Goal: Transaction & Acquisition: Purchase product/service

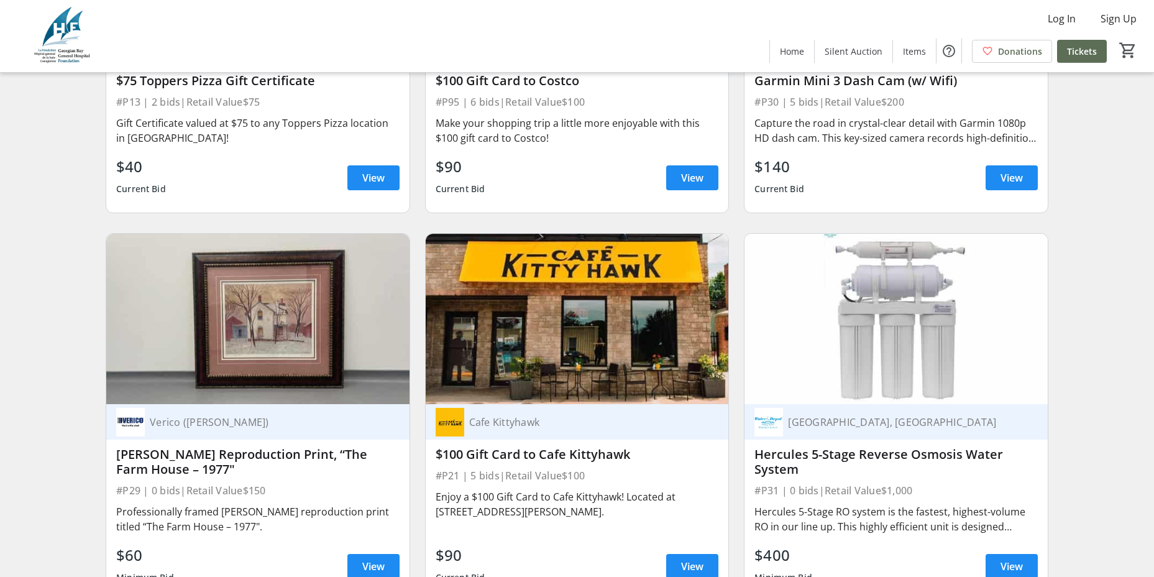
scroll to position [8451, 0]
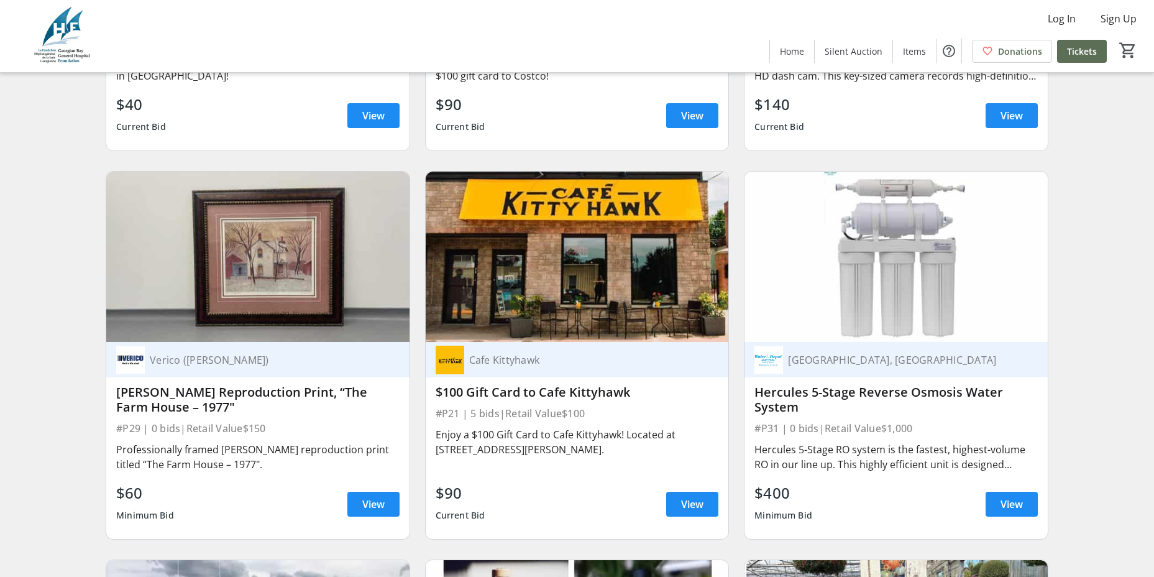
click at [248, 288] on img at bounding box center [257, 257] width 303 height 170
click at [369, 511] on span "View" at bounding box center [373, 504] width 22 height 15
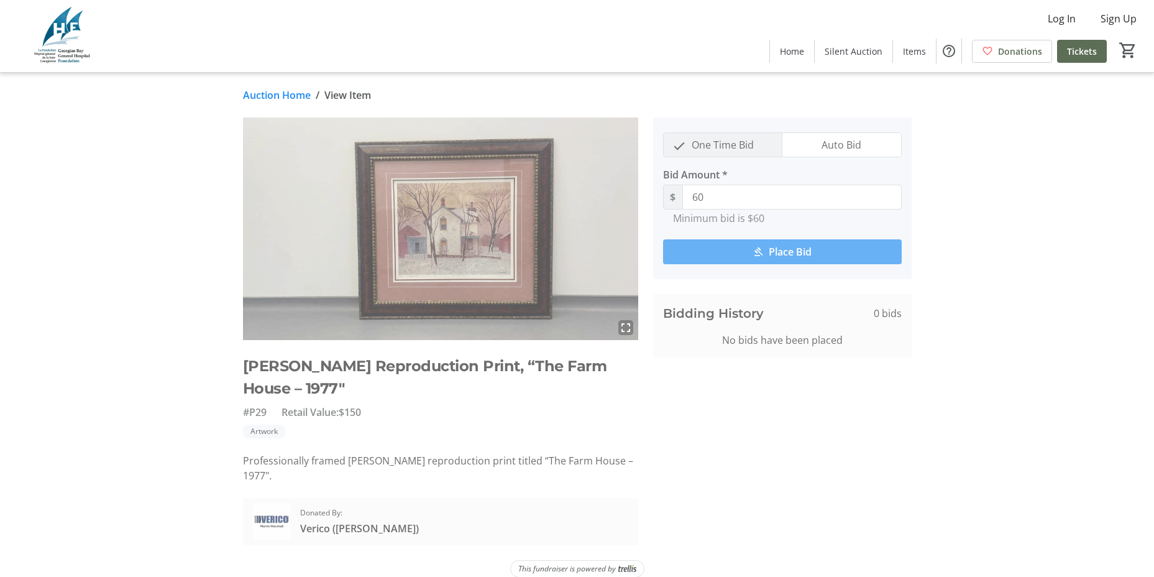
click at [621, 331] on mat-icon "fullscreen" at bounding box center [625, 327] width 15 height 15
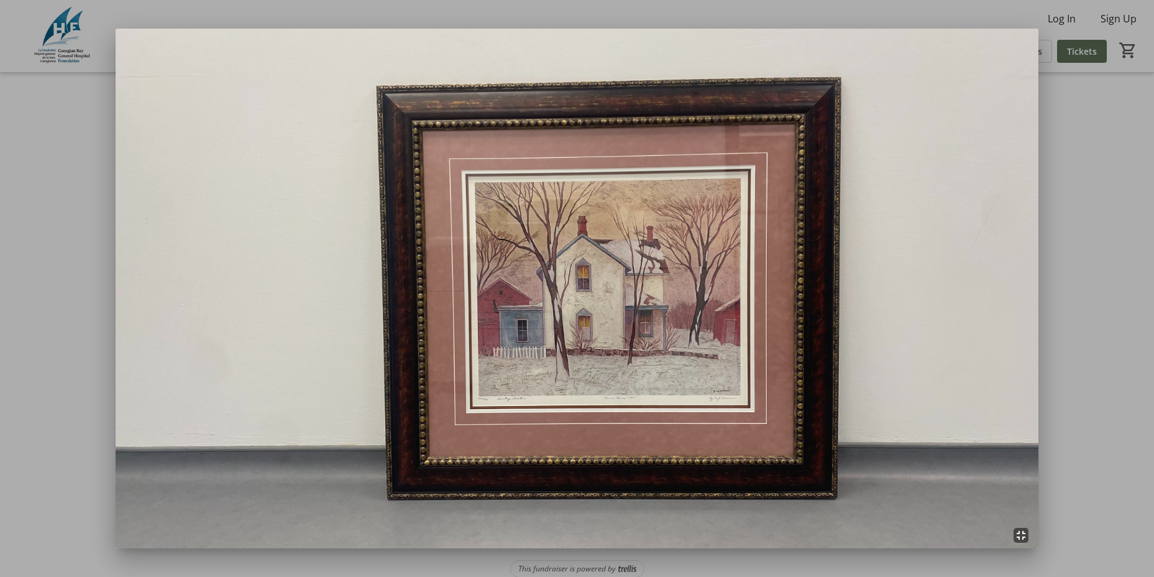
click at [1076, 448] on div at bounding box center [577, 288] width 1154 height 577
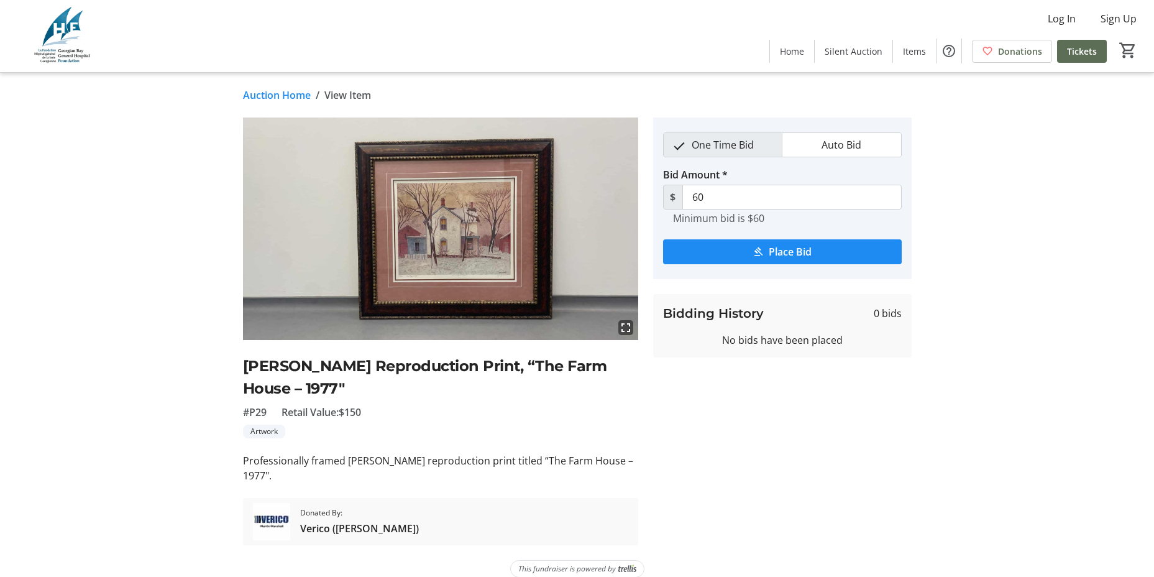
scroll to position [1, 0]
click at [633, 327] on mat-icon "fullscreen" at bounding box center [625, 326] width 15 height 15
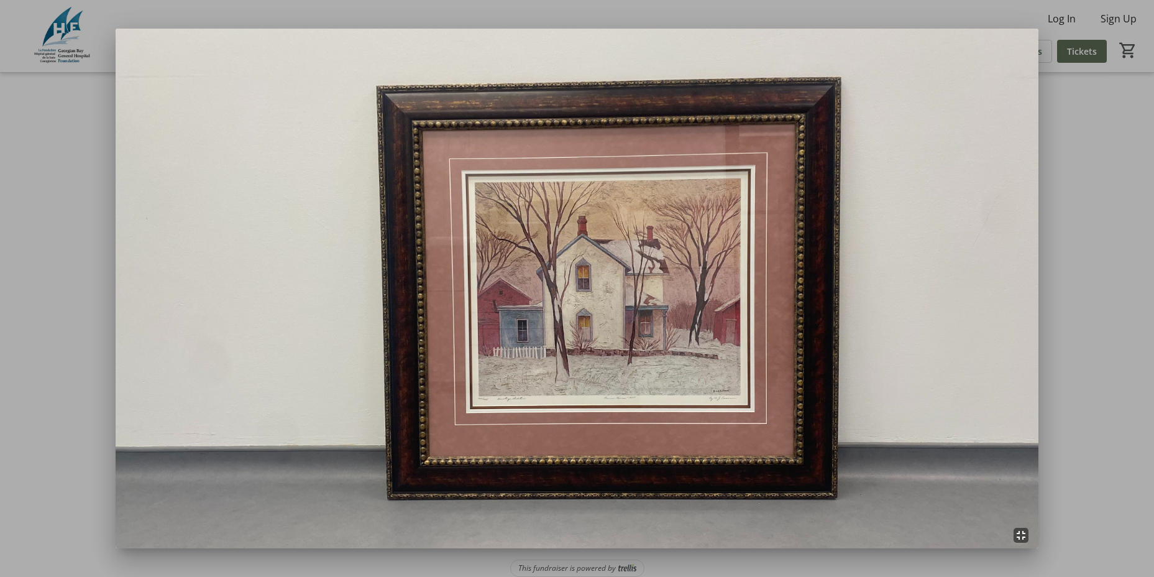
scroll to position [0, 0]
click at [1084, 160] on div at bounding box center [577, 288] width 1154 height 577
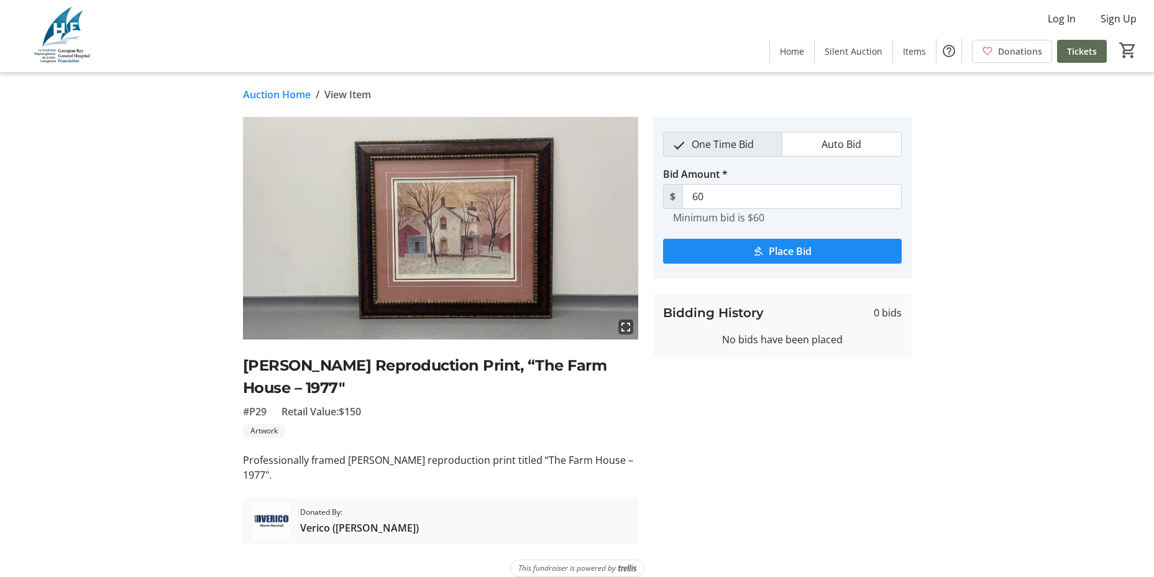
scroll to position [1, 0]
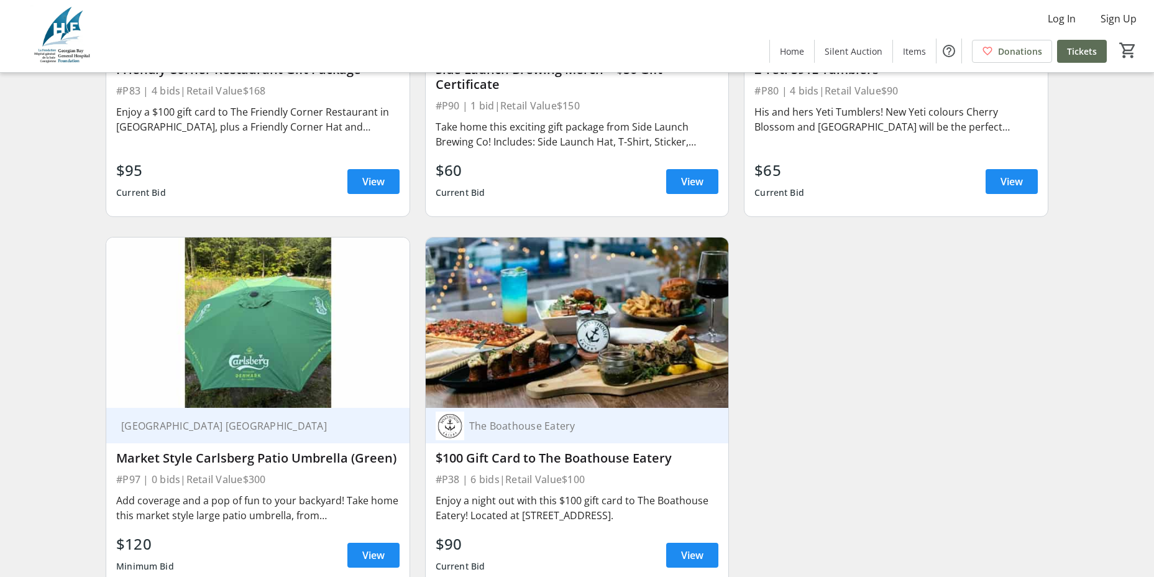
scroll to position [12660, 0]
